Goal: Check status: Check status

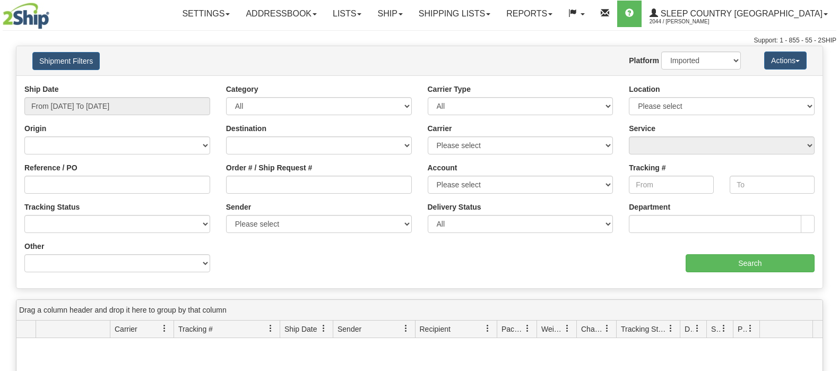
select select "1"
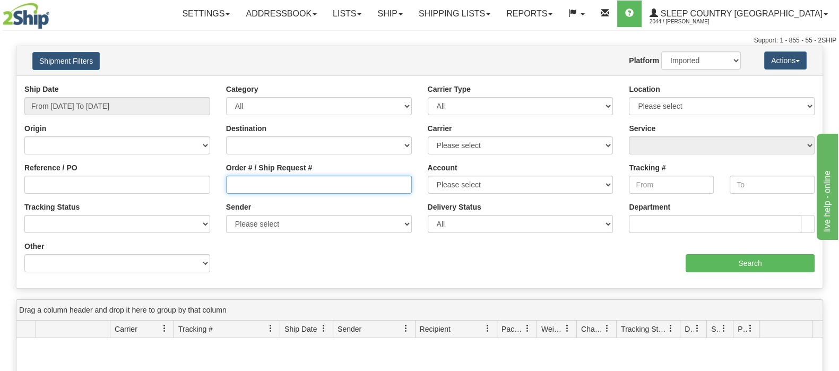
click at [318, 185] on input "Order # / Ship Request #" at bounding box center [319, 185] width 186 height 18
paste input "9002I040153"
type input "9002I040153"
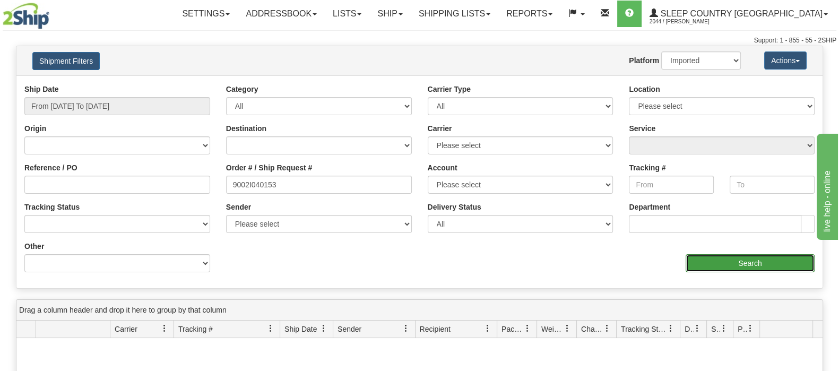
click at [721, 259] on input "Search" at bounding box center [750, 263] width 129 height 18
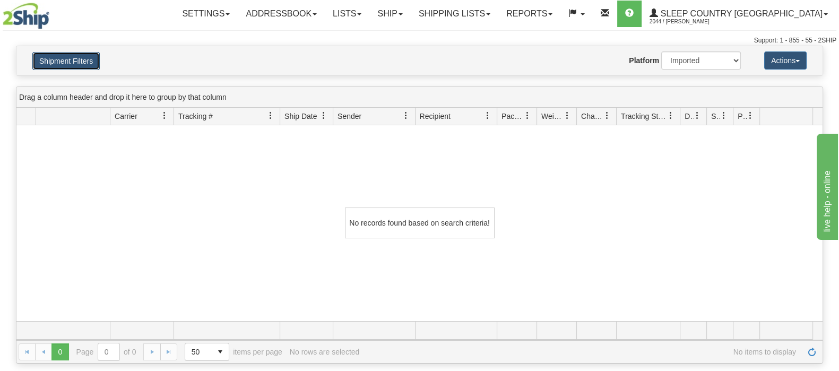
click at [83, 53] on button "Shipment Filters" at bounding box center [65, 61] width 67 height 18
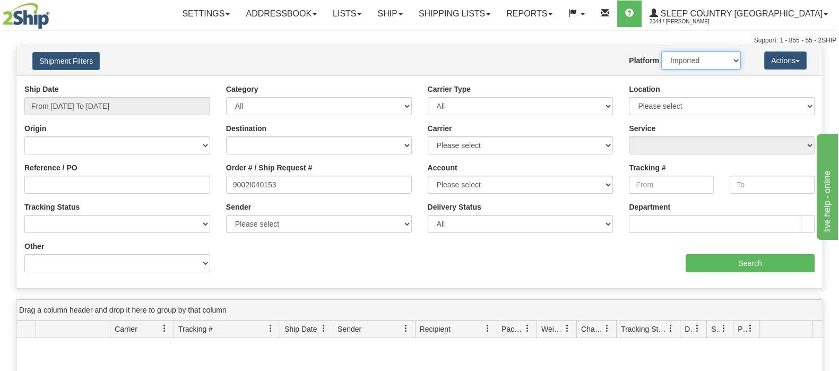
drag, startPoint x: 687, startPoint y: 58, endPoint x: 687, endPoint y: 67, distance: 9.6
click at [687, 58] on select "2Ship Imported" at bounding box center [702, 61] width 80 height 18
select select "0"
click at [662, 52] on select "2Ship Imported" at bounding box center [702, 61] width 80 height 18
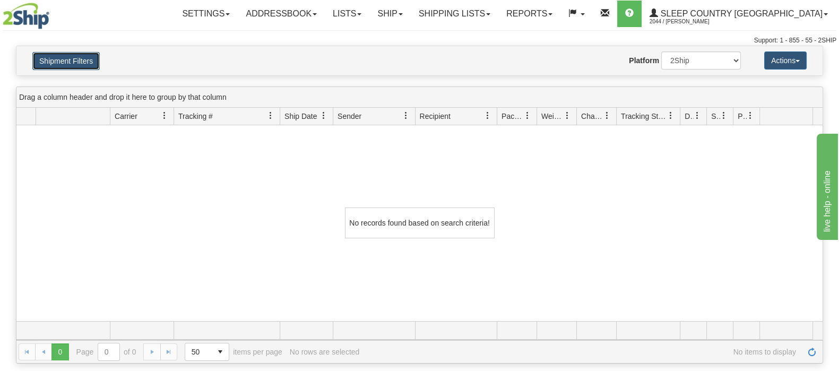
click at [98, 55] on button "Shipment Filters" at bounding box center [65, 61] width 67 height 18
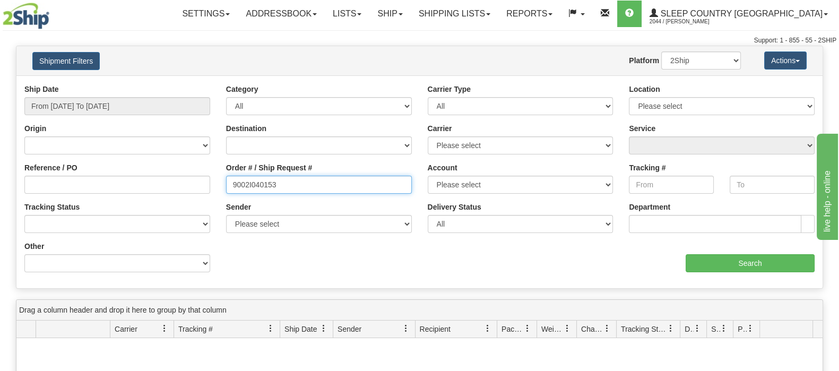
click at [308, 190] on input "9002I040153" at bounding box center [319, 185] width 186 height 18
drag, startPoint x: 234, startPoint y: 182, endPoint x: 193, endPoint y: 184, distance: 40.9
click at [188, 84] on div "Reference / PO Order # / Ship Request # 9002I040153 Account Please select [GEOG…" at bounding box center [419, 84] width 807 height 0
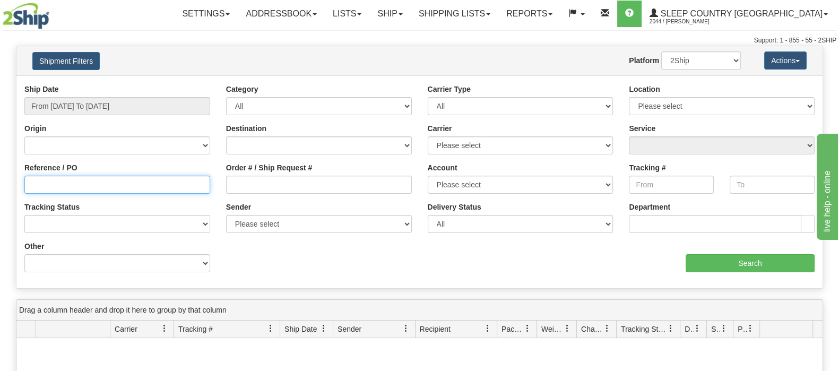
click at [167, 184] on input "Reference / PO" at bounding box center [117, 185] width 186 height 18
drag, startPoint x: 294, startPoint y: 184, endPoint x: 398, endPoint y: 187, distance: 104.1
click at [295, 184] on input "Order # / Ship Request #" at bounding box center [319, 185] width 186 height 18
click at [119, 188] on input "Reference / PO" at bounding box center [117, 185] width 186 height 18
click at [138, 186] on input "Reference / PO" at bounding box center [117, 185] width 186 height 18
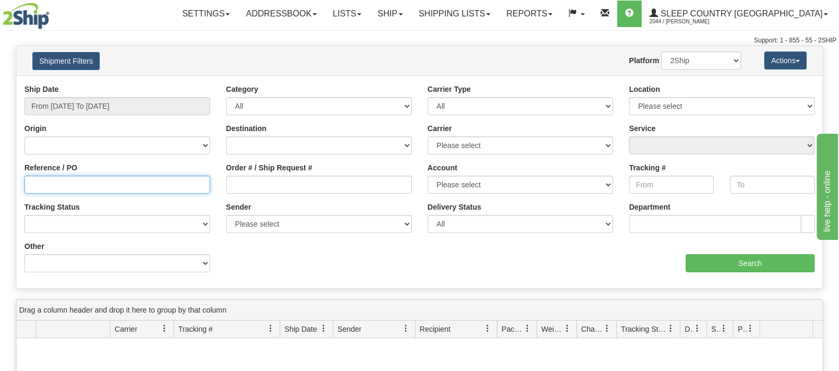
paste input "9002I040153"
type input "9002I040153"
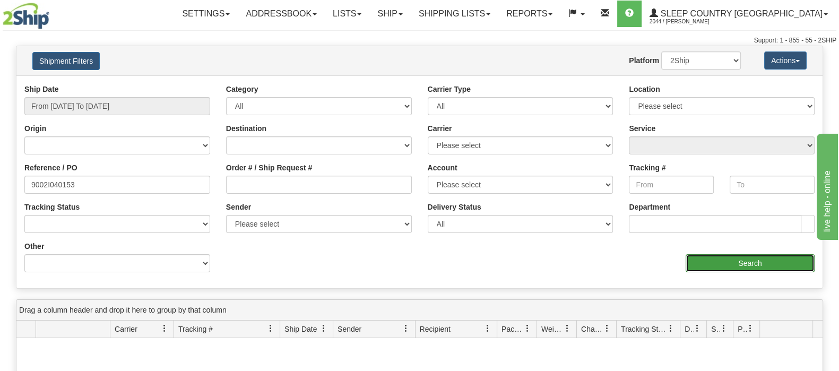
click at [729, 262] on input "Search" at bounding box center [750, 263] width 129 height 18
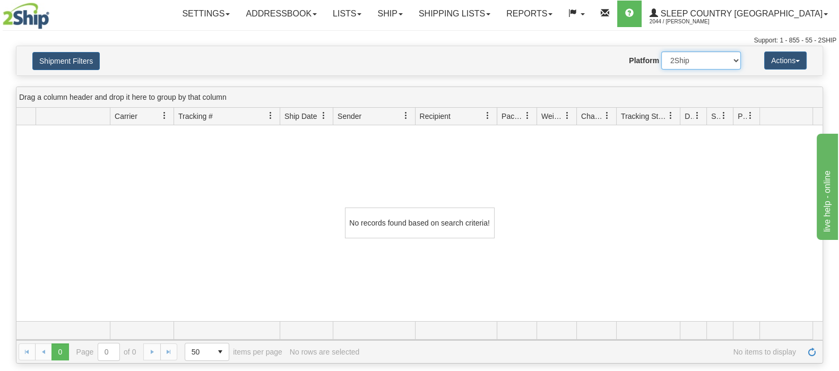
click at [677, 65] on select "2Ship Imported" at bounding box center [702, 61] width 80 height 18
select select "1"
click at [662, 52] on select "2Ship Imported" at bounding box center [702, 61] width 80 height 18
click at [75, 52] on button "Shipment Filters" at bounding box center [65, 61] width 67 height 18
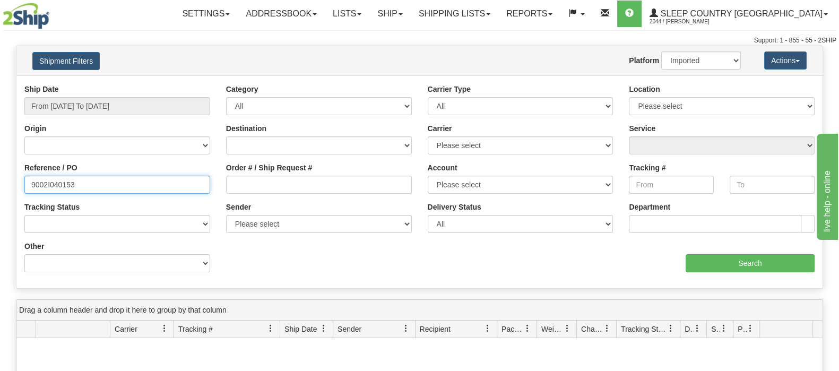
drag, startPoint x: 6, startPoint y: 190, endPoint x: -105, endPoint y: 196, distance: 110.6
click at [0, 196] on html "Upgrade Account Cancel Toggle navigation Settings New Senders" at bounding box center [419, 185] width 839 height 371
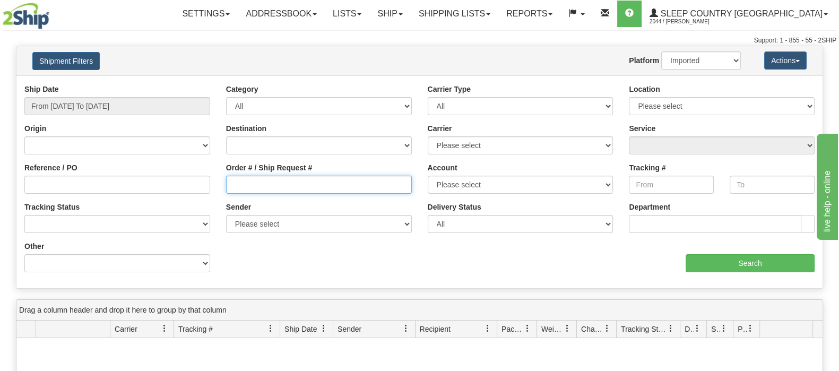
click at [251, 193] on input "Order # / Ship Request #" at bounding box center [319, 185] width 186 height 18
paste input "9000I117298"
type input "9000I117298"
click at [713, 54] on select "2Ship Imported" at bounding box center [702, 61] width 80 height 18
click at [662, 52] on select "2Ship Imported" at bounding box center [702, 61] width 80 height 18
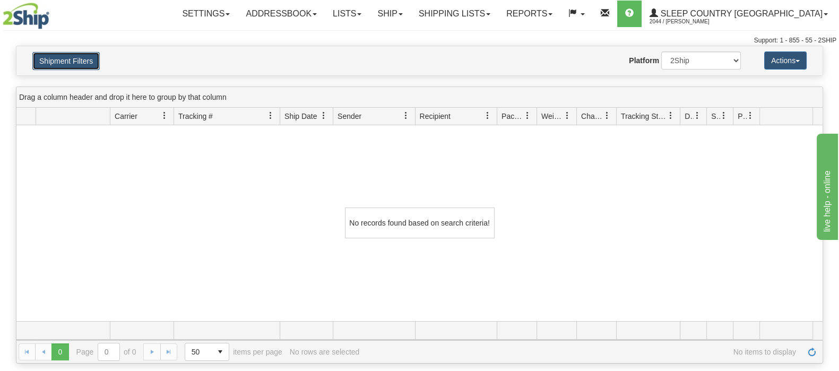
click at [69, 62] on button "Shipment Filters" at bounding box center [65, 61] width 67 height 18
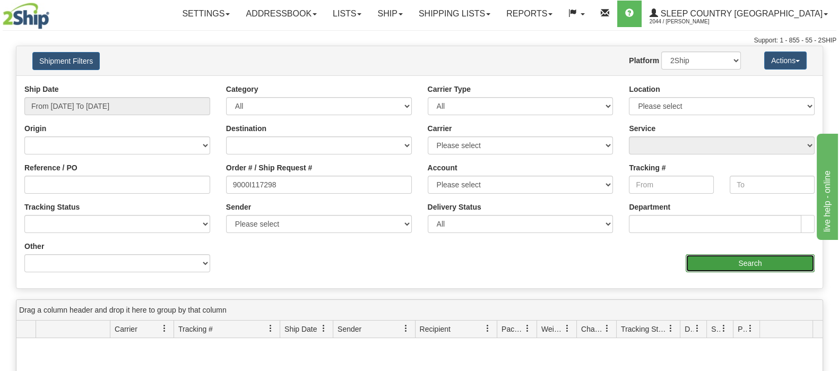
click at [707, 265] on input "Search" at bounding box center [750, 263] width 129 height 18
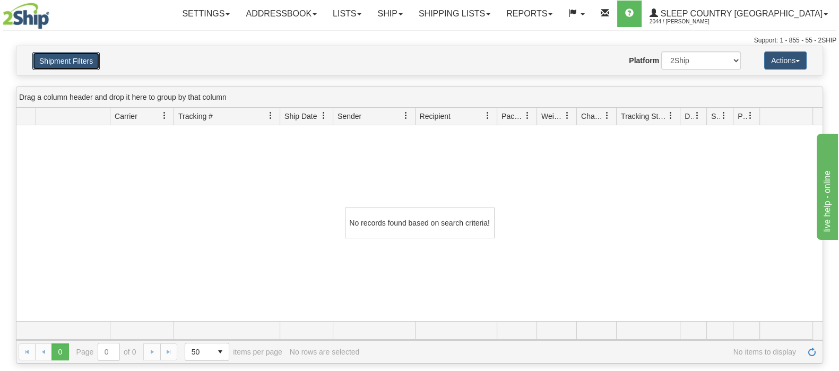
drag, startPoint x: 95, startPoint y: 52, endPoint x: 172, endPoint y: 83, distance: 82.4
click at [95, 52] on button "Shipment Filters" at bounding box center [65, 61] width 67 height 18
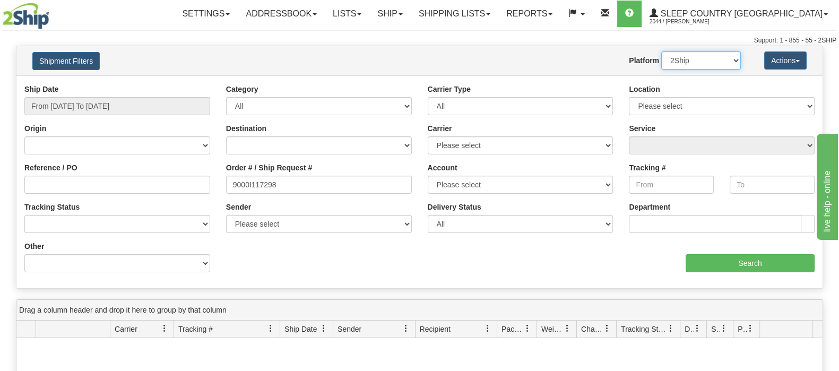
click at [715, 63] on select "2Ship Imported" at bounding box center [702, 61] width 80 height 18
click at [662, 52] on select "2Ship Imported" at bounding box center [702, 61] width 80 height 18
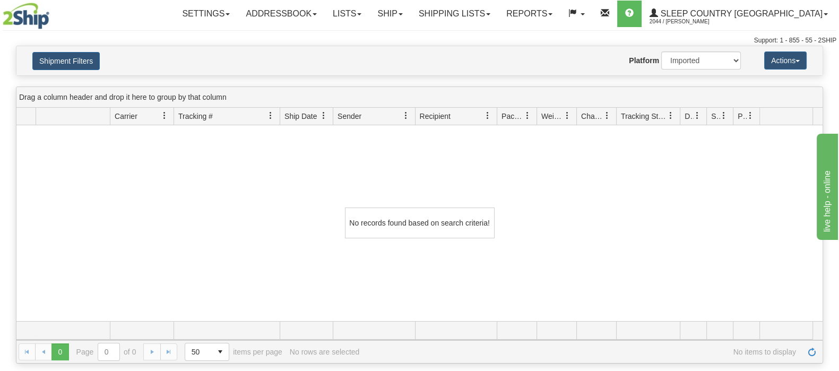
click at [65, 49] on div "Shipment Filters Website Agent Nothing selected Client User Platform 2Ship Impo…" at bounding box center [419, 60] width 807 height 29
click at [80, 58] on button "Shipment Filters" at bounding box center [65, 61] width 67 height 18
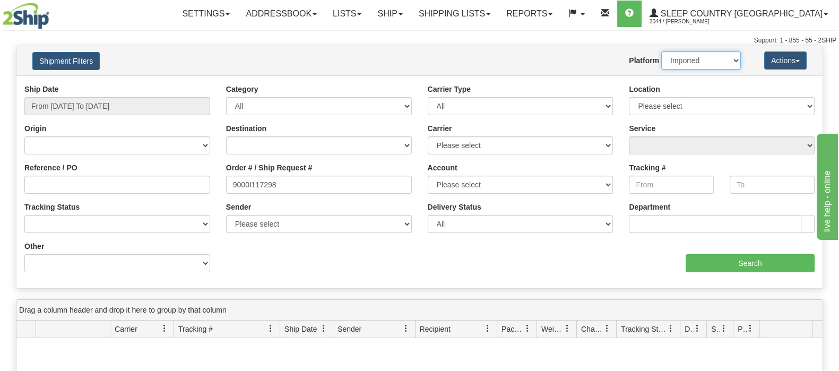
drag, startPoint x: 723, startPoint y: 62, endPoint x: 723, endPoint y: 67, distance: 5.3
click at [724, 63] on select "2Ship Imported" at bounding box center [702, 61] width 80 height 18
select select "0"
click at [662, 52] on select "2Ship Imported" at bounding box center [702, 61] width 80 height 18
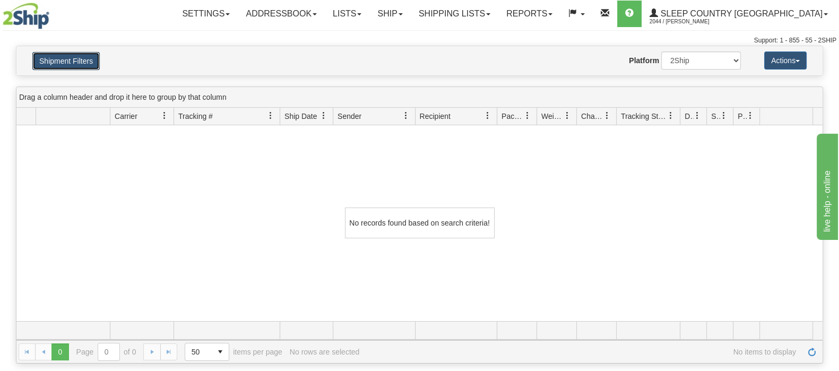
click at [73, 56] on button "Shipment Filters" at bounding box center [65, 61] width 67 height 18
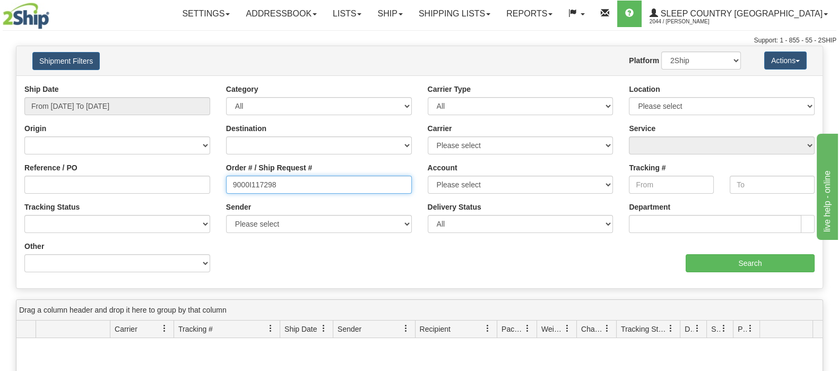
drag, startPoint x: 280, startPoint y: 185, endPoint x: 230, endPoint y: 186, distance: 49.9
click at [230, 186] on input "9000I117298" at bounding box center [319, 185] width 186 height 18
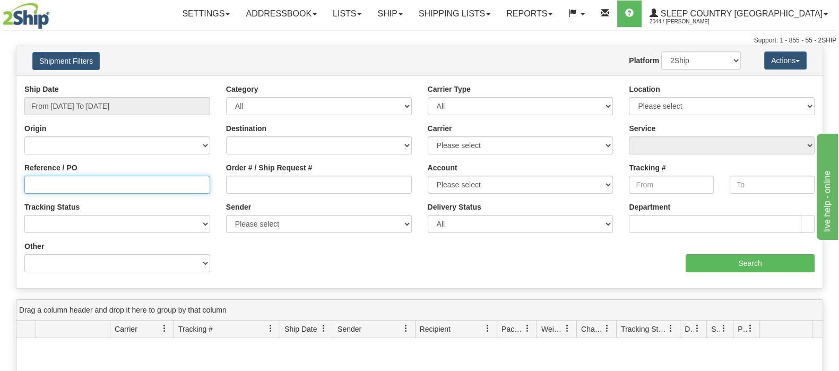
click at [191, 181] on input "Reference / PO" at bounding box center [117, 185] width 186 height 18
paste input "9000I117298"
type input "9000I117298"
click at [736, 278] on div "Ship Date From [DATE] To [DATE] Category All Inbound Outbound Carrier Type All …" at bounding box center [419, 182] width 807 height 196
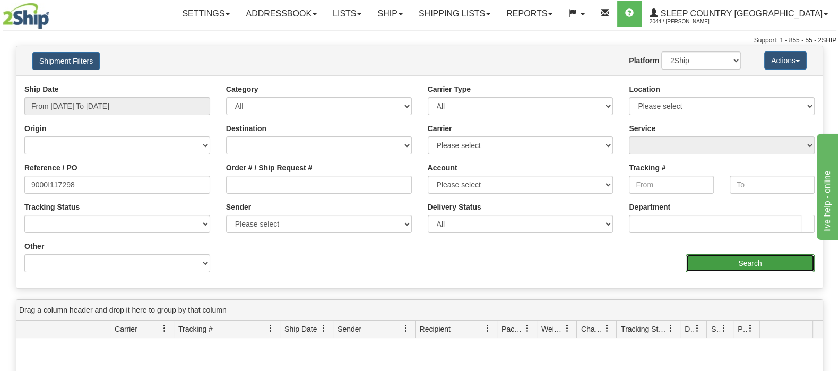
click at [736, 261] on input "Search" at bounding box center [750, 263] width 129 height 18
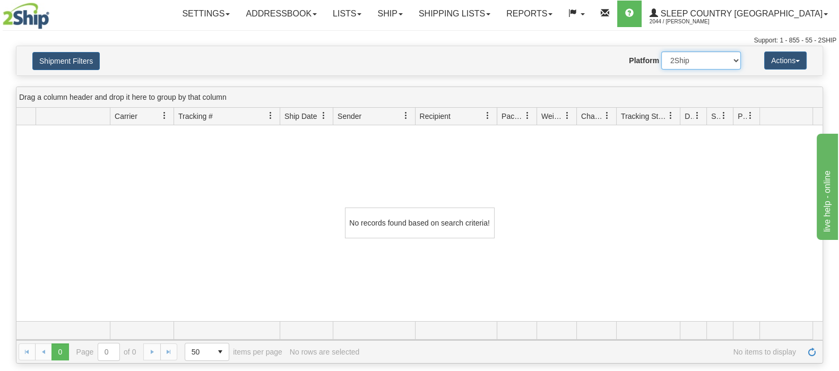
click at [719, 68] on select "2Ship Imported" at bounding box center [702, 61] width 80 height 18
select select "1"
click at [662, 52] on select "2Ship Imported" at bounding box center [702, 61] width 80 height 18
